Goal: Information Seeking & Learning: Learn about a topic

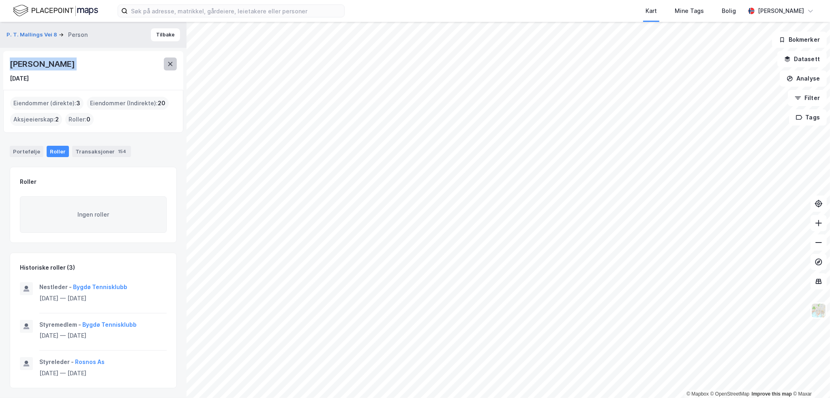
click at [172, 62] on icon at bounding box center [170, 64] width 4 height 4
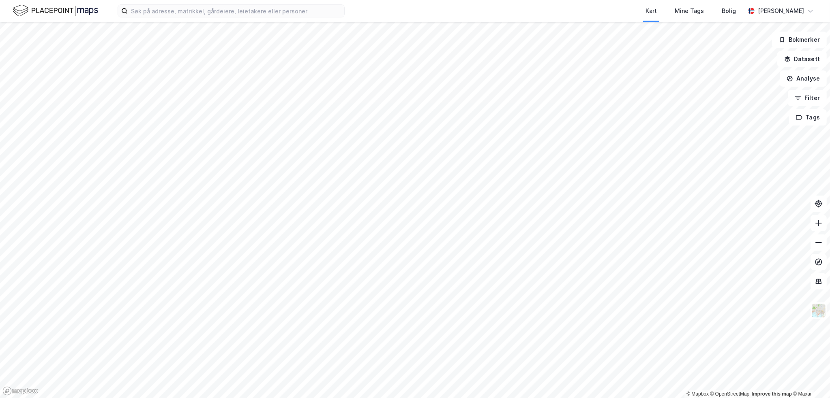
click at [381, 398] on html "Kart Mine Tags Bolig [PERSON_NAME] © Mapbox © OpenStreetMap Improve this map © …" at bounding box center [415, 199] width 830 height 398
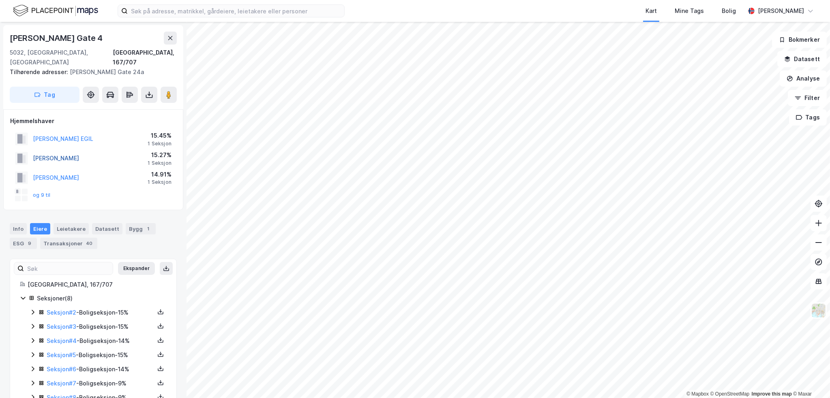
click at [0, 0] on button "[PERSON_NAME]" at bounding box center [0, 0] width 0 height 0
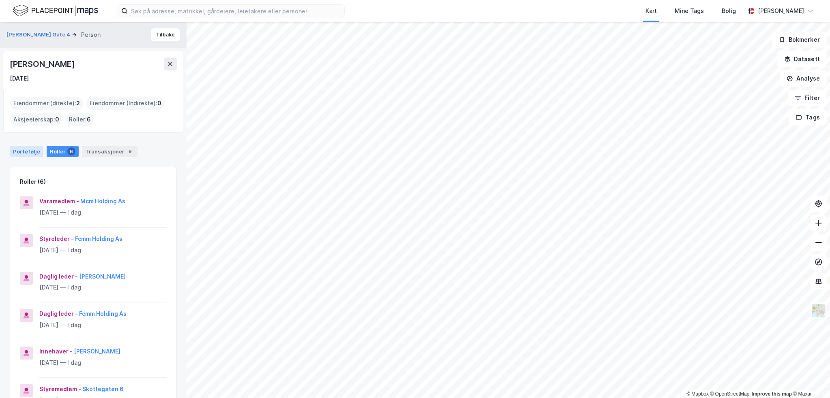
click at [34, 154] on div "Portefølje" at bounding box center [27, 151] width 34 height 11
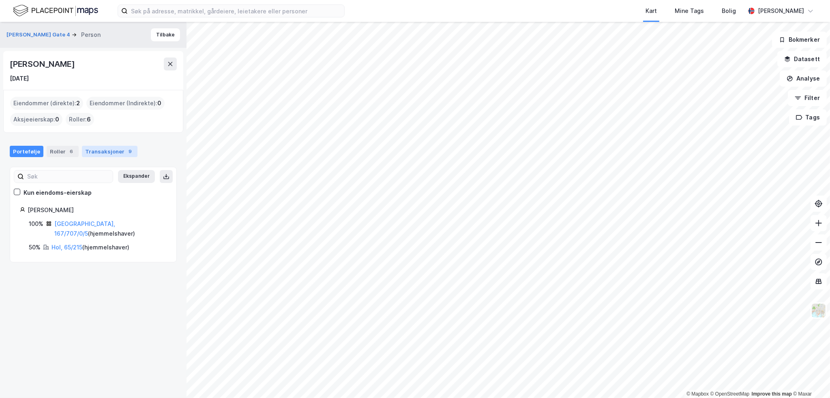
click at [114, 150] on div "Transaksjoner 9" at bounding box center [110, 151] width 56 height 11
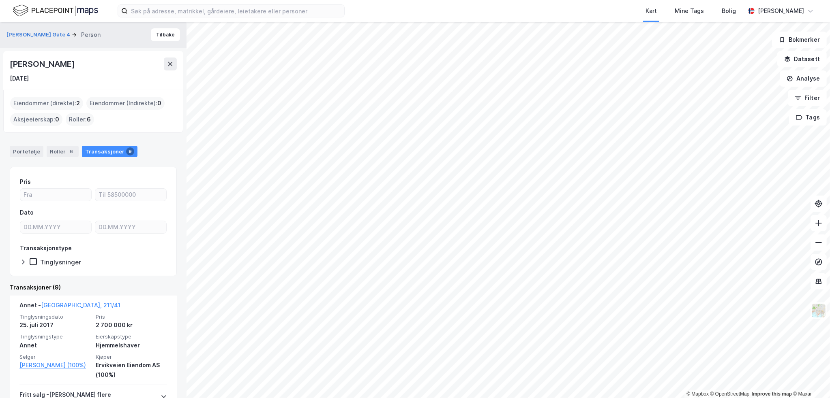
click at [52, 143] on div "Portefølje Roller 6 Transaksjoner 9" at bounding box center [93, 148] width 186 height 24
click at [67, 153] on div "6" at bounding box center [71, 152] width 8 height 8
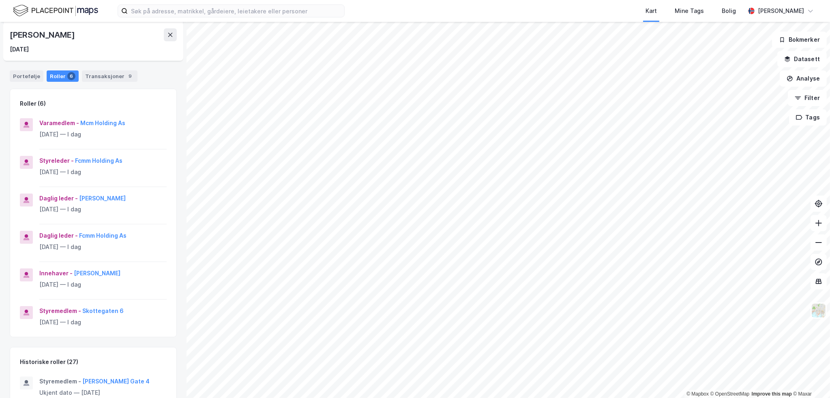
scroll to position [41, 0]
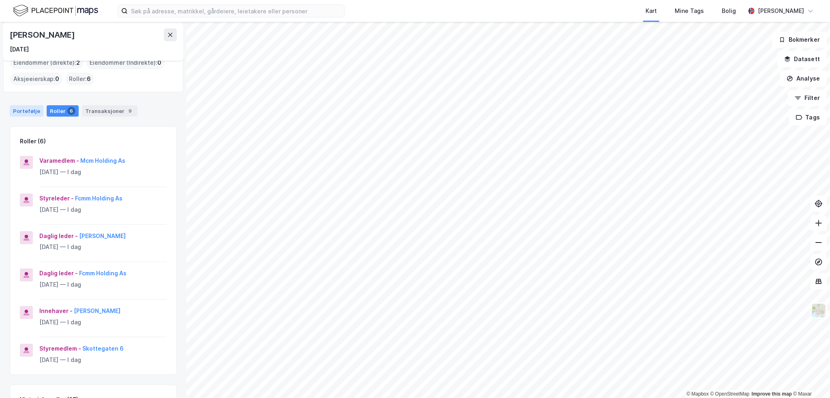
click at [35, 111] on div "Portefølje" at bounding box center [27, 110] width 34 height 11
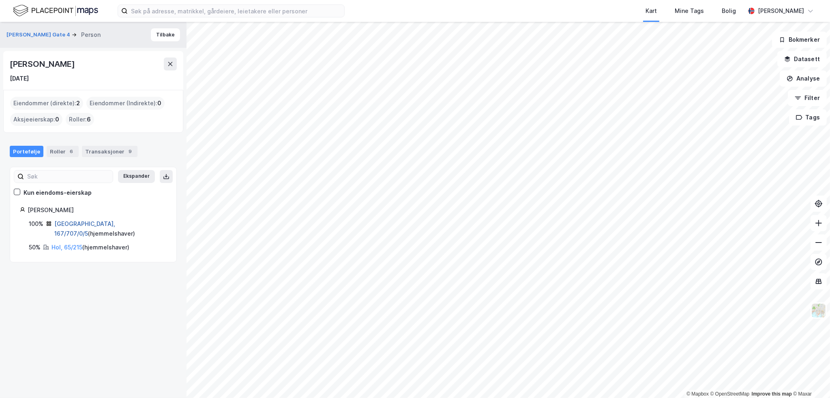
click at [74, 222] on link "[GEOGRAPHIC_DATA], 167/707/0/5" at bounding box center [84, 229] width 61 height 17
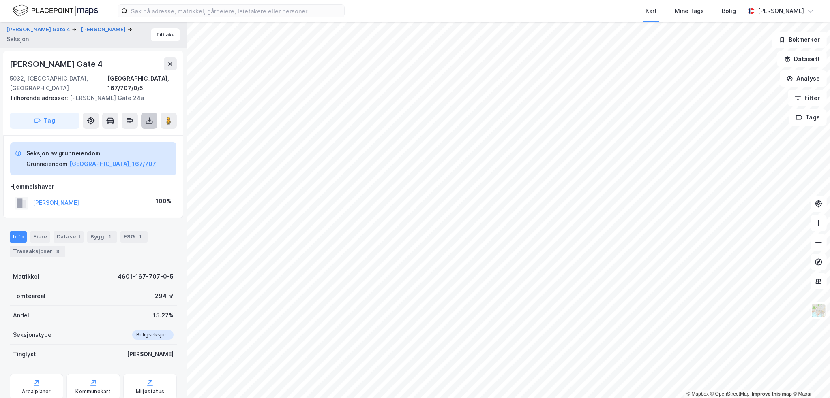
scroll to position [2, 0]
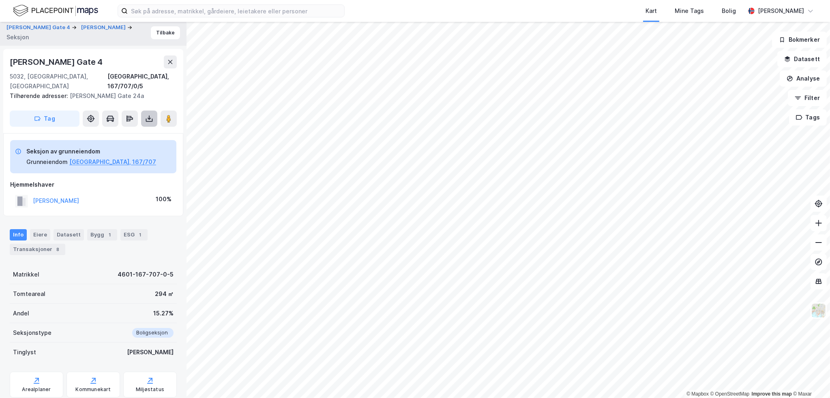
click at [147, 115] on icon at bounding box center [149, 119] width 8 height 8
click at [139, 128] on div "Last ned grunnbok" at bounding box center [114, 134] width 86 height 13
click at [0, 0] on button "[PERSON_NAME]" at bounding box center [0, 0] width 0 height 0
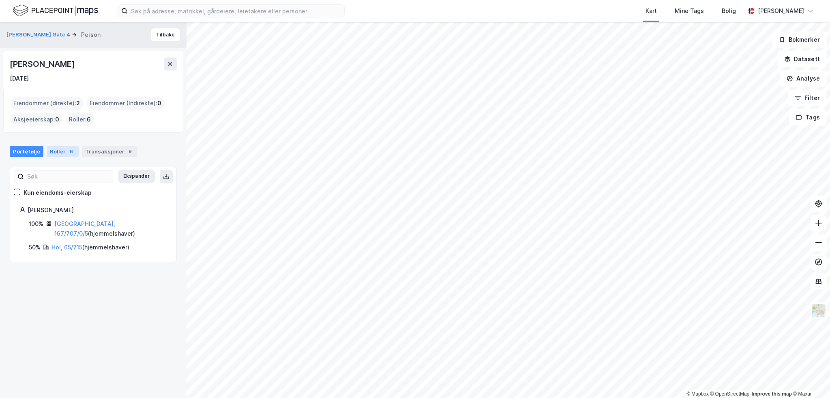
click at [63, 149] on div "Roller 6" at bounding box center [63, 151] width 32 height 11
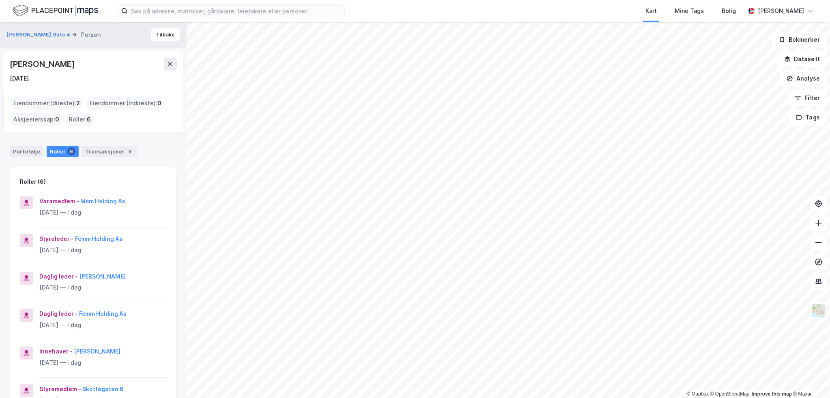
click at [75, 51] on div "[PERSON_NAME] [DATE]" at bounding box center [93, 70] width 180 height 39
click at [75, 63] on div "[PERSON_NAME]" at bounding box center [43, 64] width 66 height 13
click at [103, 152] on div "Transaksjoner 9" at bounding box center [110, 151] width 56 height 11
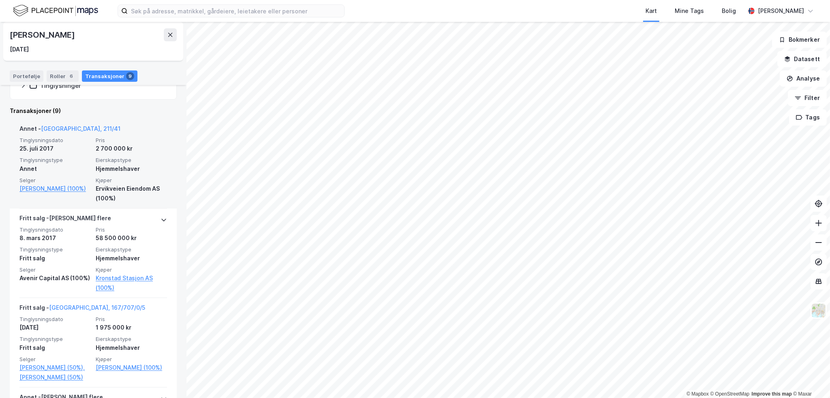
scroll to position [162, 0]
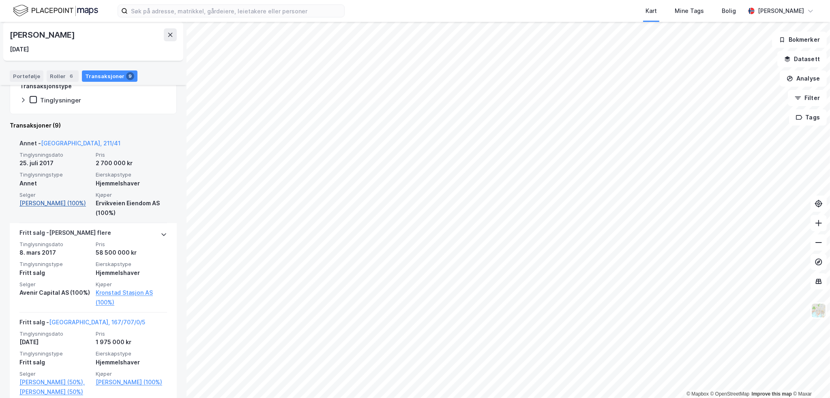
click at [55, 203] on link "[PERSON_NAME] (100%)" at bounding box center [54, 204] width 71 height 10
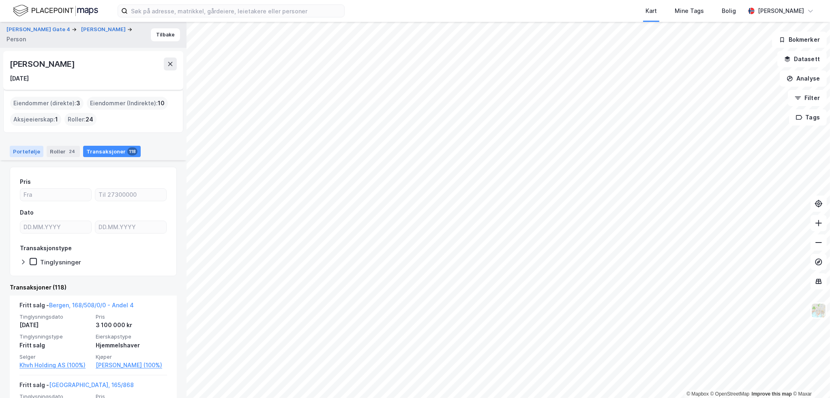
click at [22, 149] on div "Portefølje" at bounding box center [27, 151] width 34 height 11
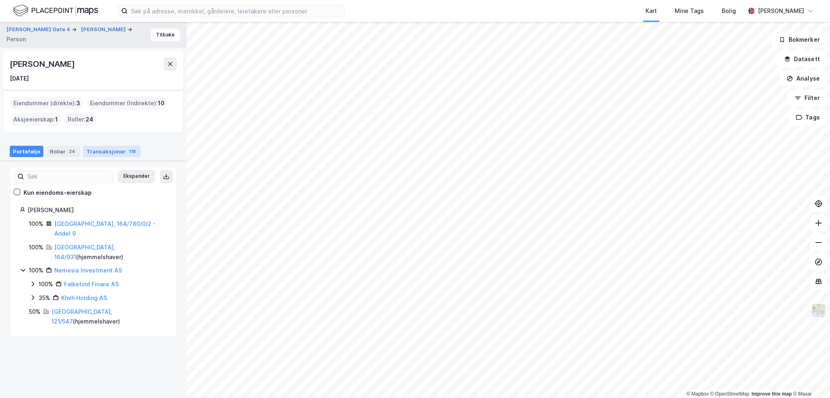
click at [111, 152] on div "Transaksjoner 118" at bounding box center [112, 151] width 58 height 11
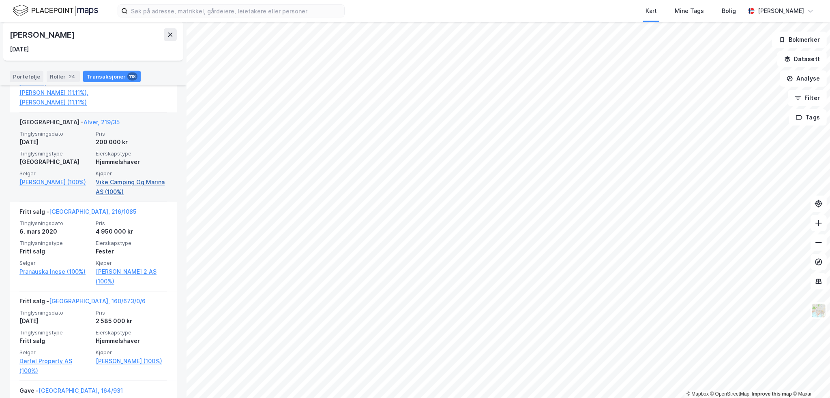
scroll to position [1419, 0]
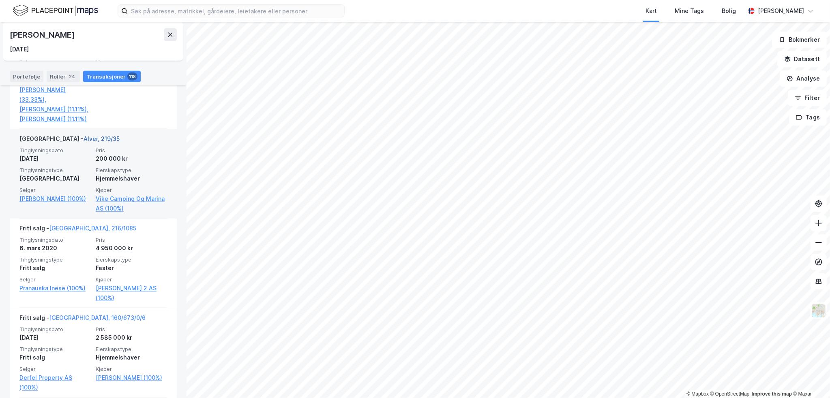
click at [83, 135] on link "Alver, 219/35" at bounding box center [101, 138] width 36 height 7
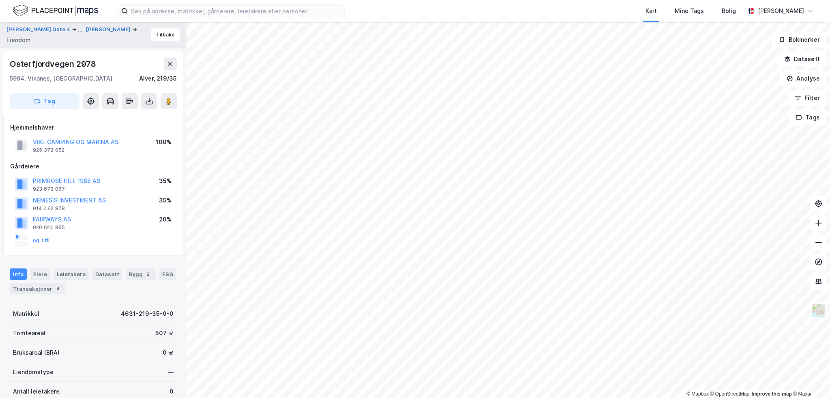
scroll to position [2, 0]
click at [0, 0] on button "NEMESIS INVESTMENT AS" at bounding box center [0, 0] width 0 height 0
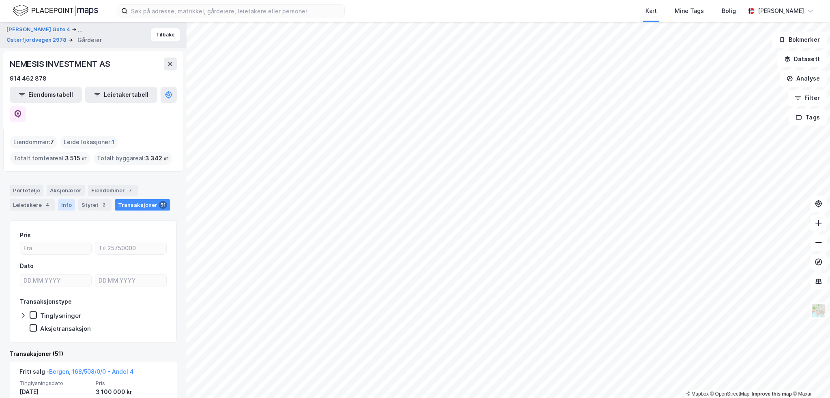
click at [66, 199] on div "Info" at bounding box center [66, 204] width 17 height 11
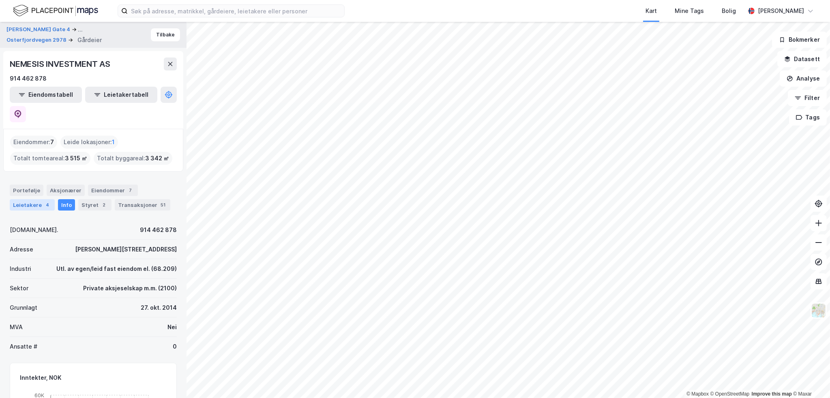
click at [44, 201] on div "4" at bounding box center [47, 205] width 8 height 8
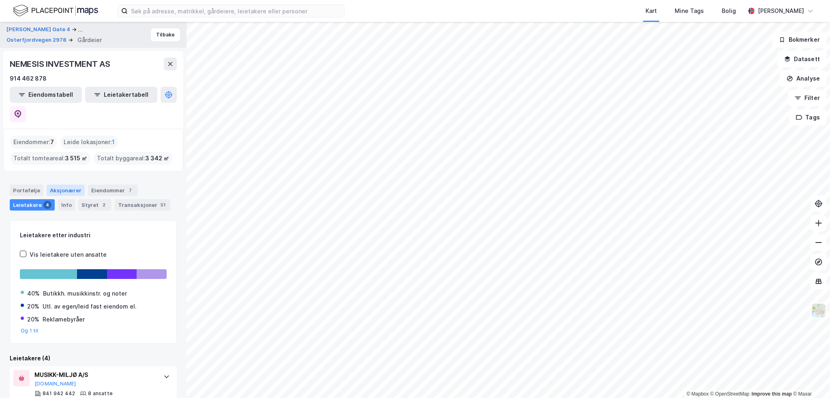
click at [66, 185] on div "Aksjonærer" at bounding box center [66, 190] width 38 height 11
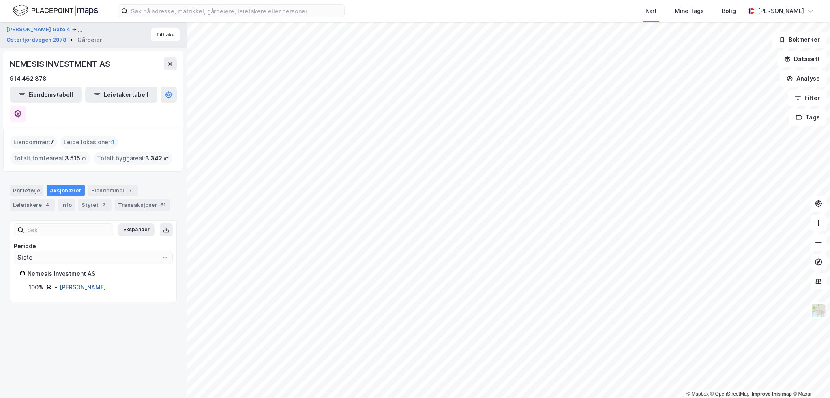
click at [76, 284] on link "[PERSON_NAME]" at bounding box center [83, 287] width 46 height 7
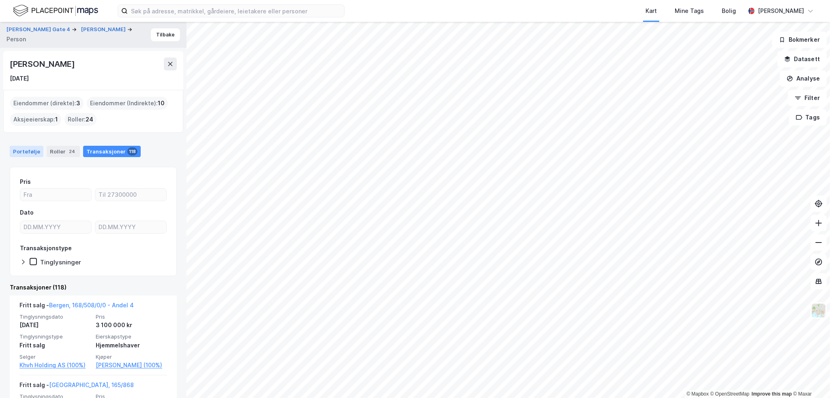
click at [22, 151] on div "Portefølje" at bounding box center [27, 151] width 34 height 11
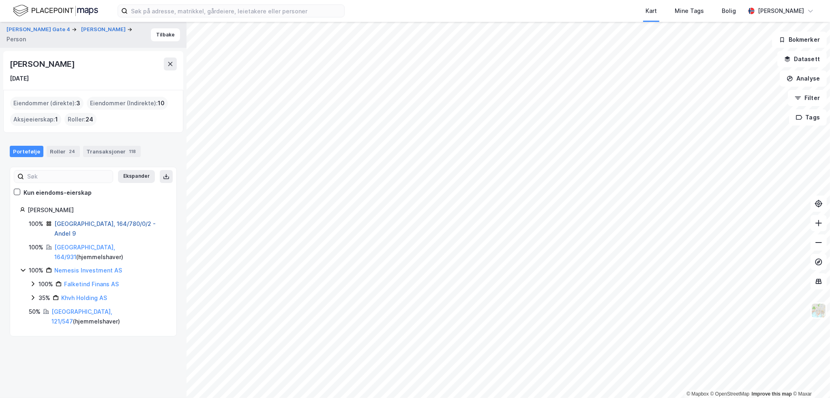
click at [81, 225] on link "[GEOGRAPHIC_DATA], 164/780/0/2 - Andel 9" at bounding box center [104, 229] width 101 height 17
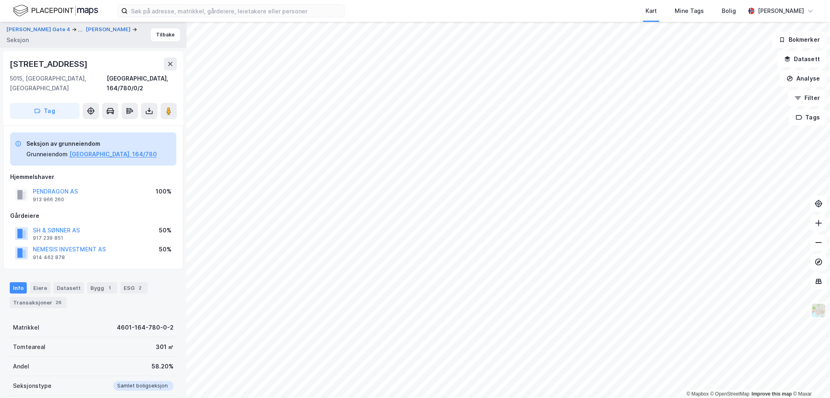
scroll to position [2, 0]
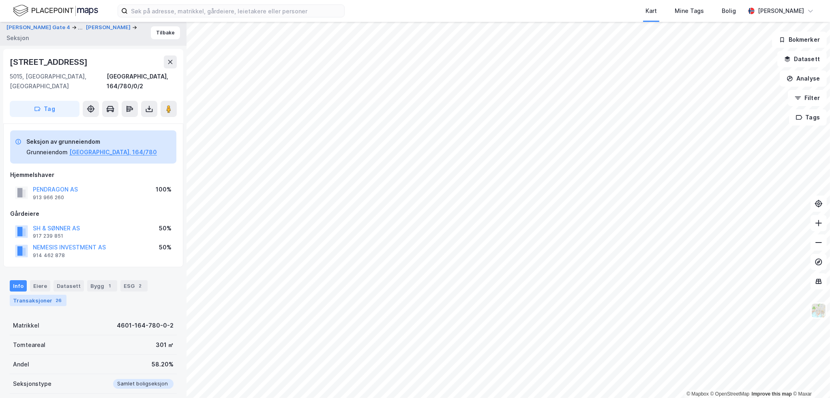
click at [54, 297] on div "26" at bounding box center [58, 301] width 9 height 8
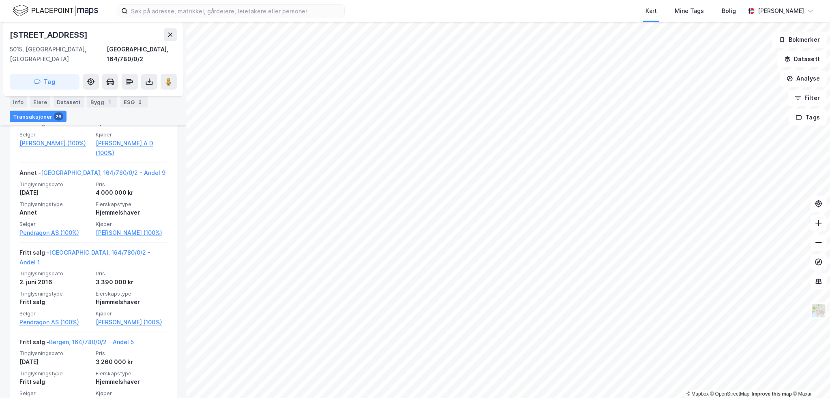
scroll to position [1480, 0]
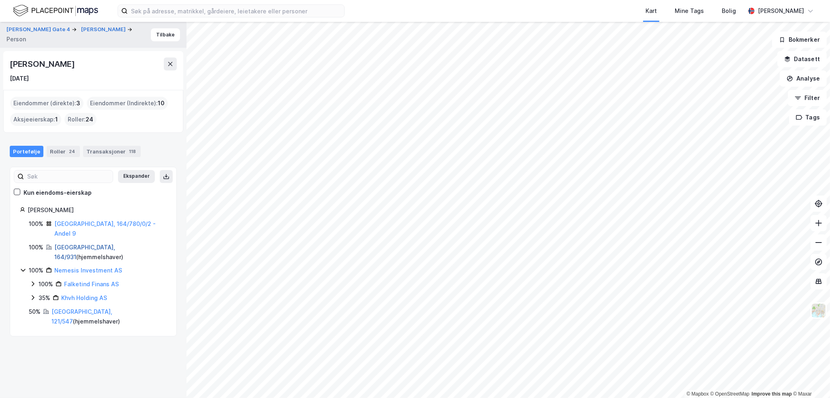
click at [65, 244] on link "[GEOGRAPHIC_DATA], 164/931" at bounding box center [84, 252] width 61 height 17
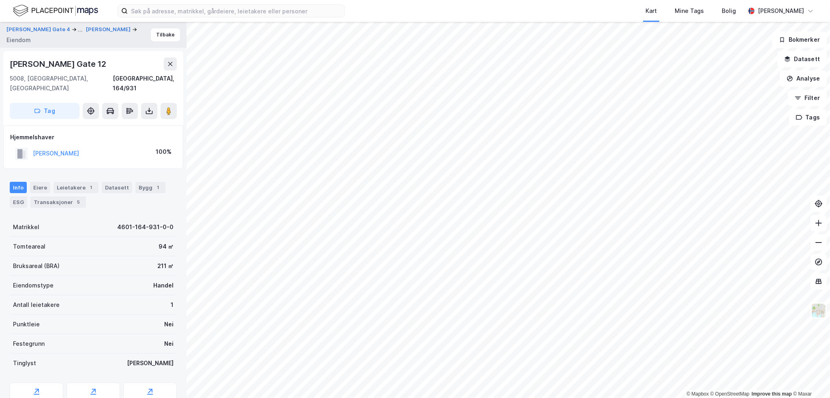
scroll to position [26, 0]
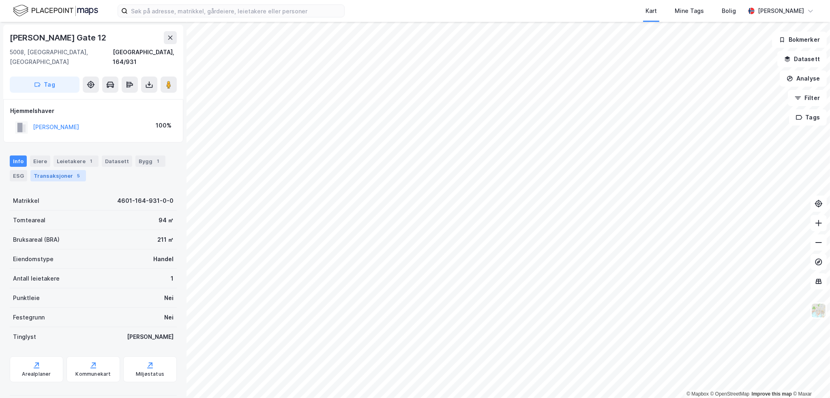
click at [70, 170] on div "Transaksjoner 5" at bounding box center [58, 175] width 56 height 11
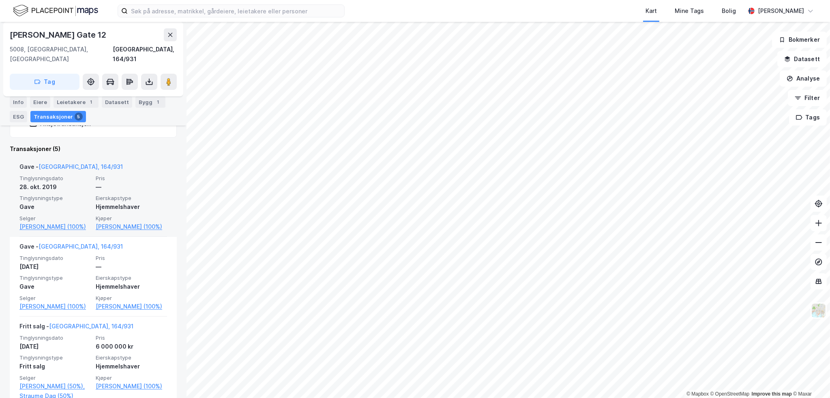
scroll to position [243, 0]
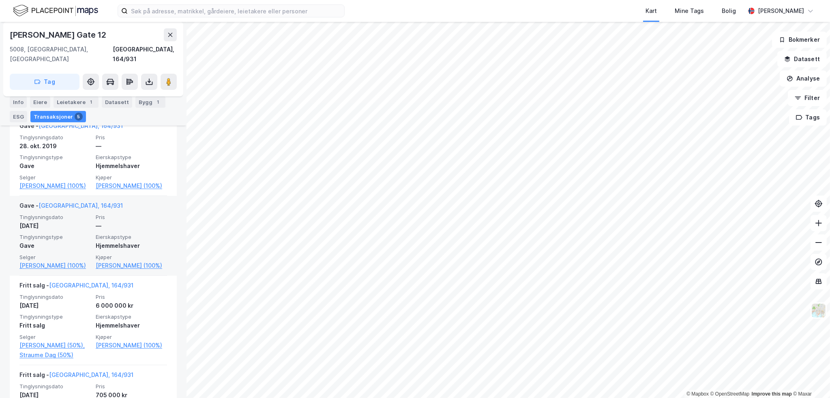
drag, startPoint x: 140, startPoint y: 220, endPoint x: 146, endPoint y: 222, distance: 6.4
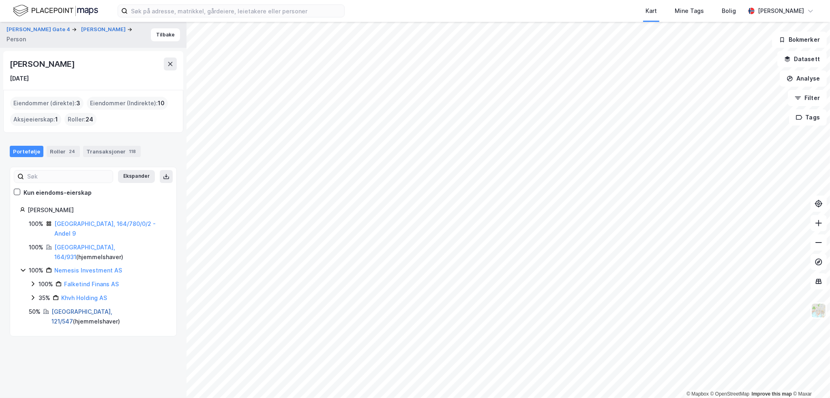
click at [72, 308] on link "[GEOGRAPHIC_DATA], 121/547" at bounding box center [81, 316] width 61 height 17
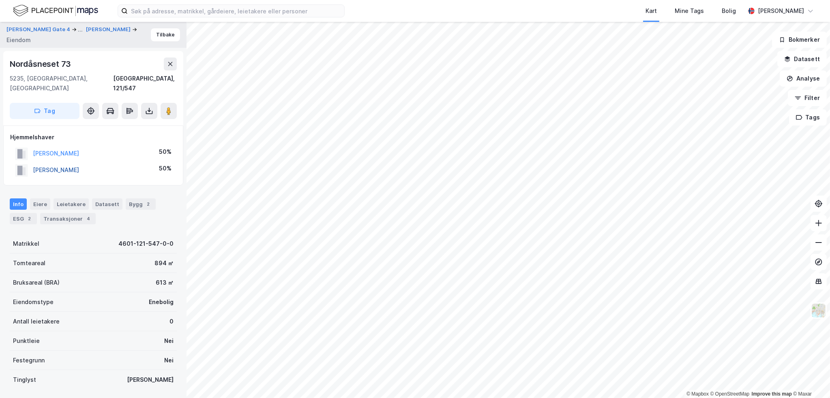
click at [0, 0] on button "[PERSON_NAME]" at bounding box center [0, 0] width 0 height 0
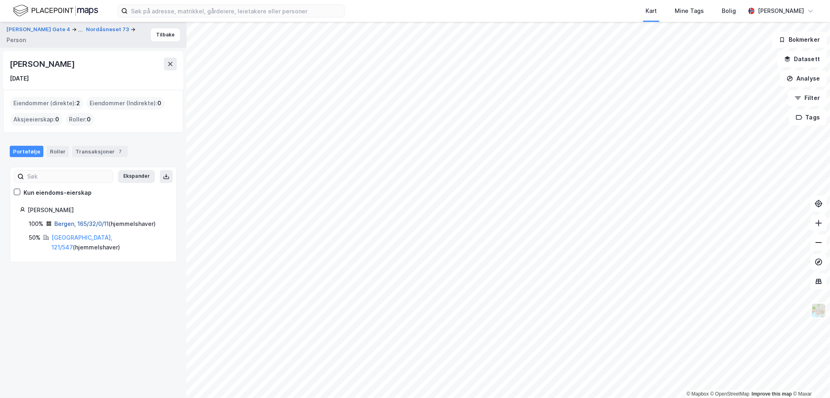
click at [88, 224] on link "Bergen, 165/32/0/11" at bounding box center [81, 224] width 54 height 7
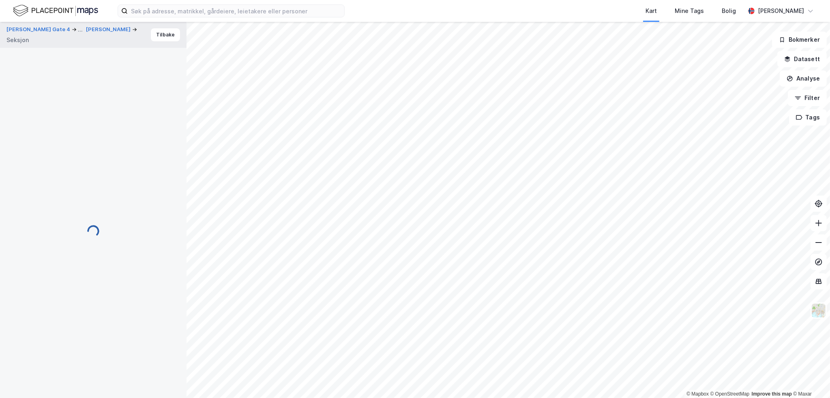
scroll to position [3, 0]
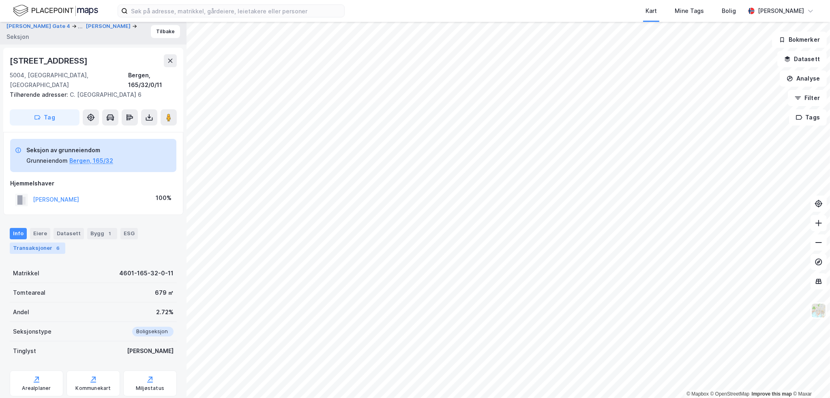
click at [48, 243] on div "Transaksjoner 6" at bounding box center [38, 248] width 56 height 11
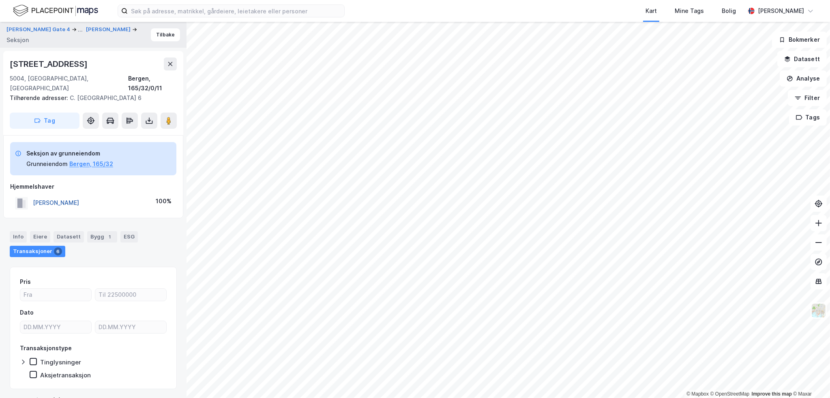
click at [0, 0] on button "[PERSON_NAME]" at bounding box center [0, 0] width 0 height 0
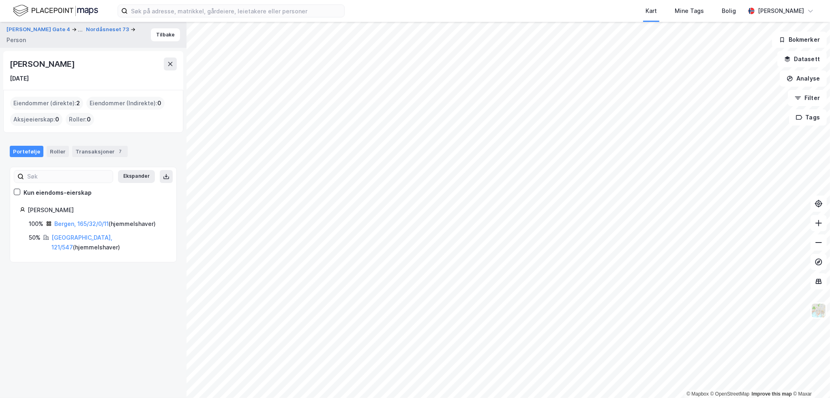
click at [69, 64] on div "[PERSON_NAME]" at bounding box center [43, 64] width 66 height 13
